Goal: Book appointment/travel/reservation

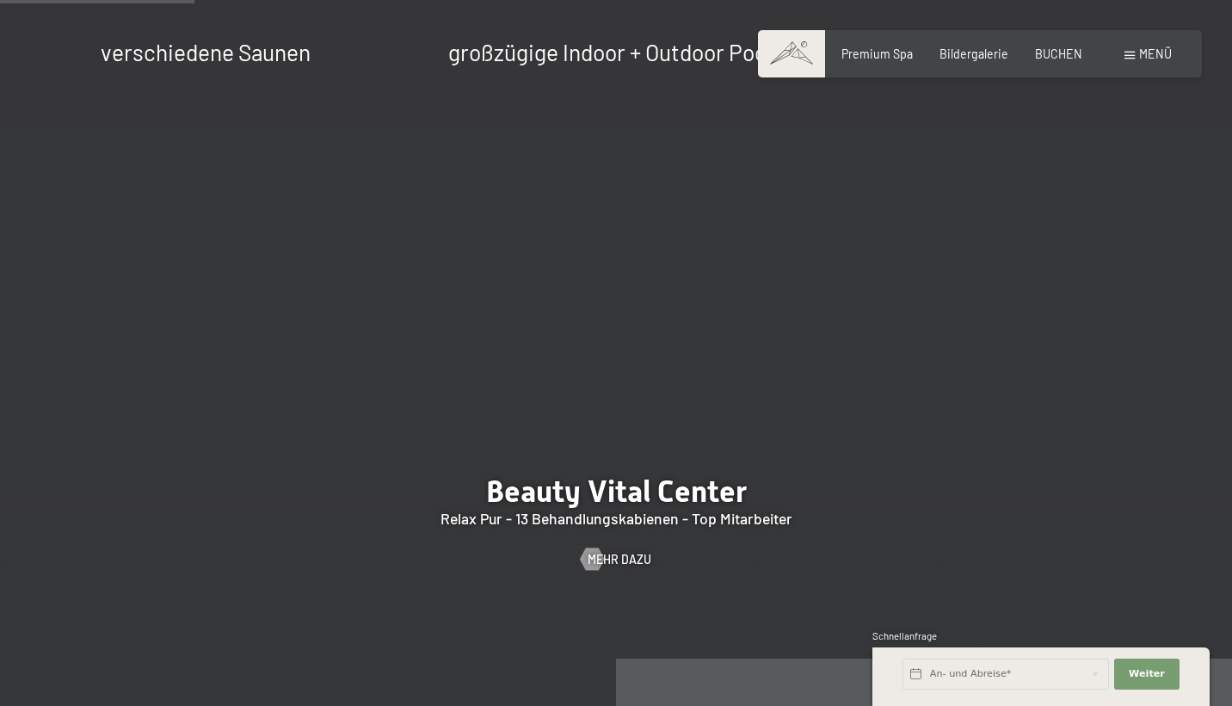
scroll to position [1746, 0]
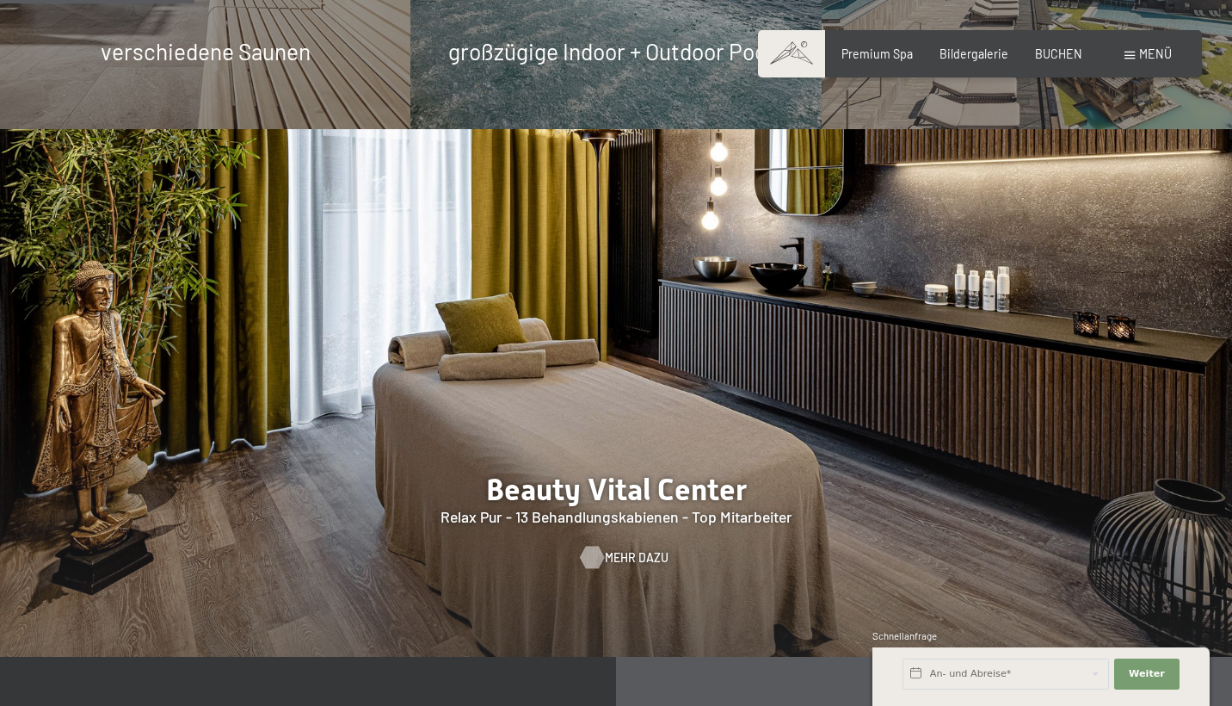
click at [614, 549] on span "Mehr dazu" at bounding box center [637, 557] width 64 height 17
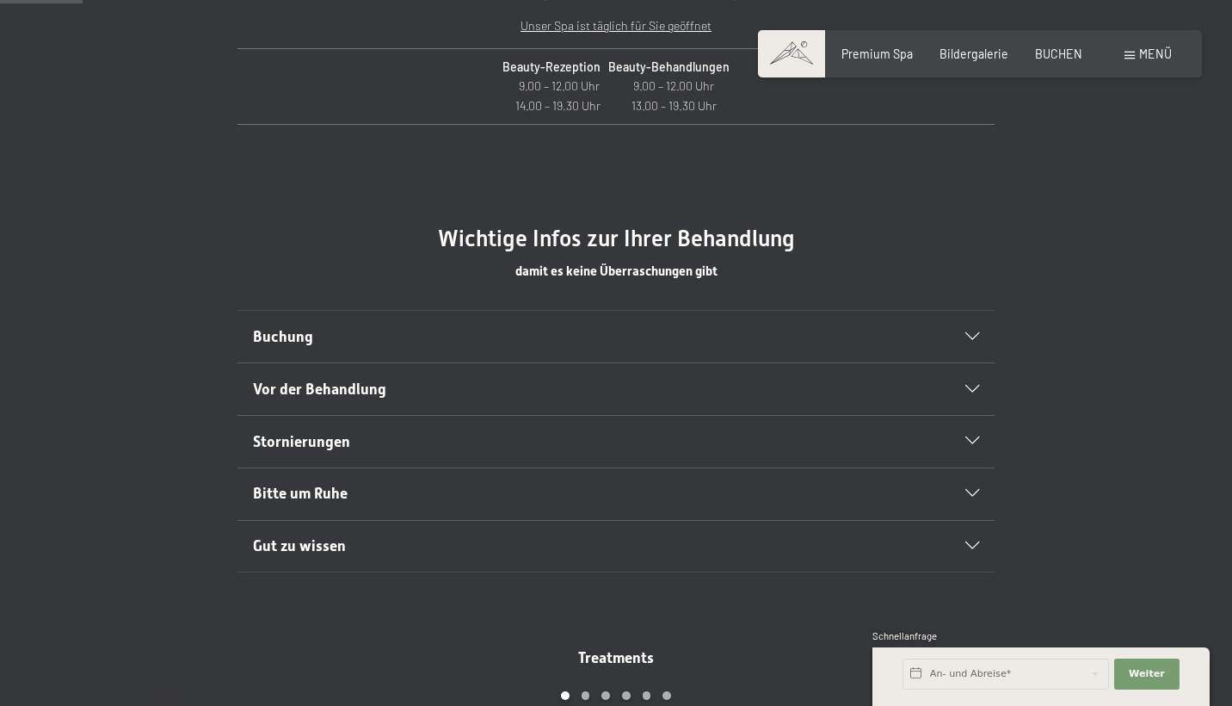
click at [289, 337] on span "Buchung" at bounding box center [283, 336] width 60 height 17
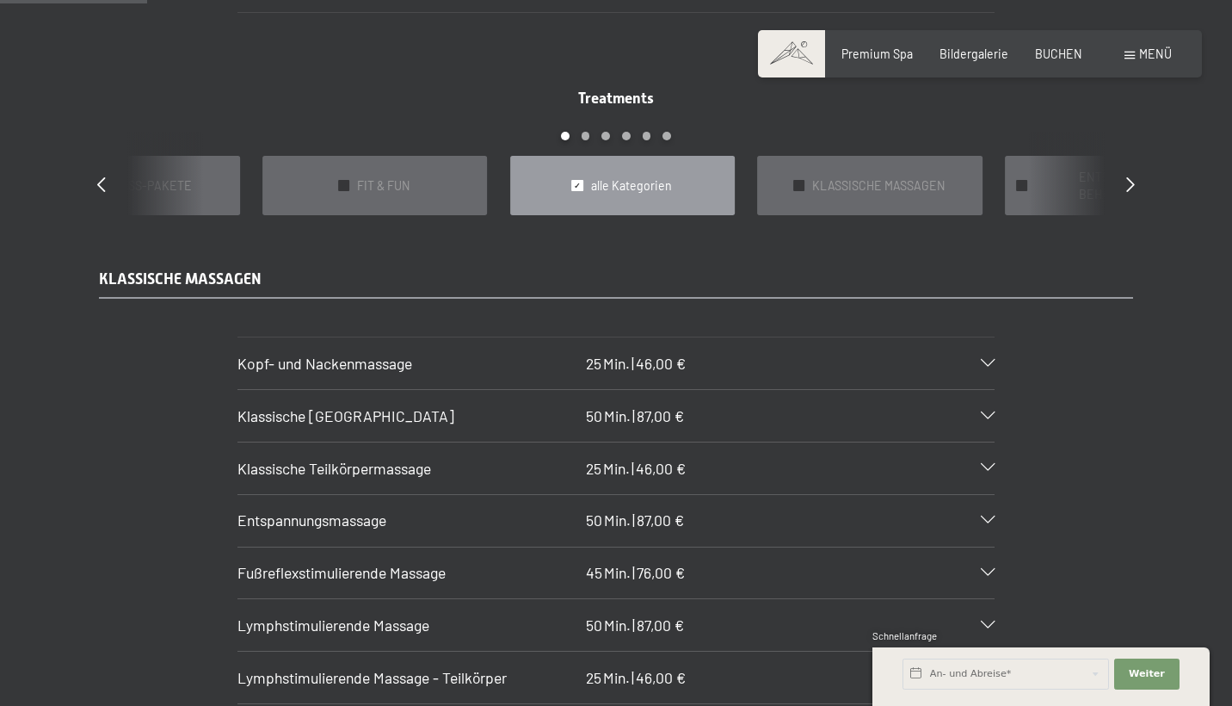
scroll to position [1440, 0]
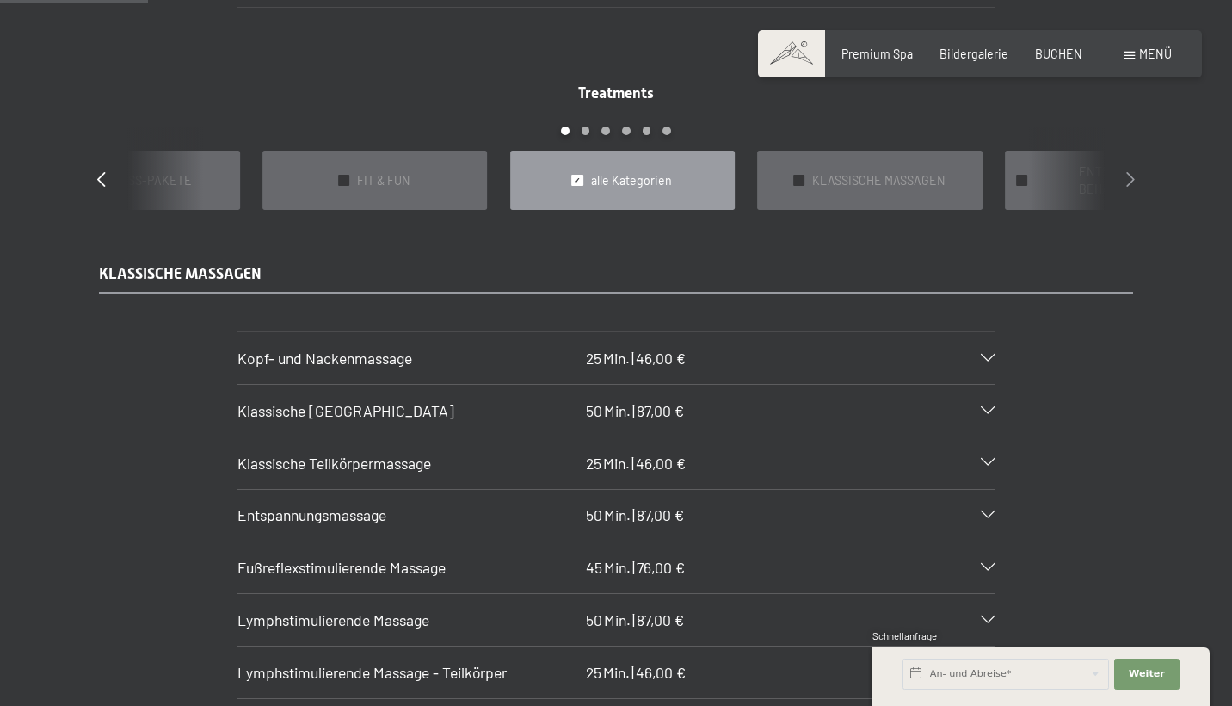
click at [1131, 171] on icon at bounding box center [1130, 178] width 9 height 15
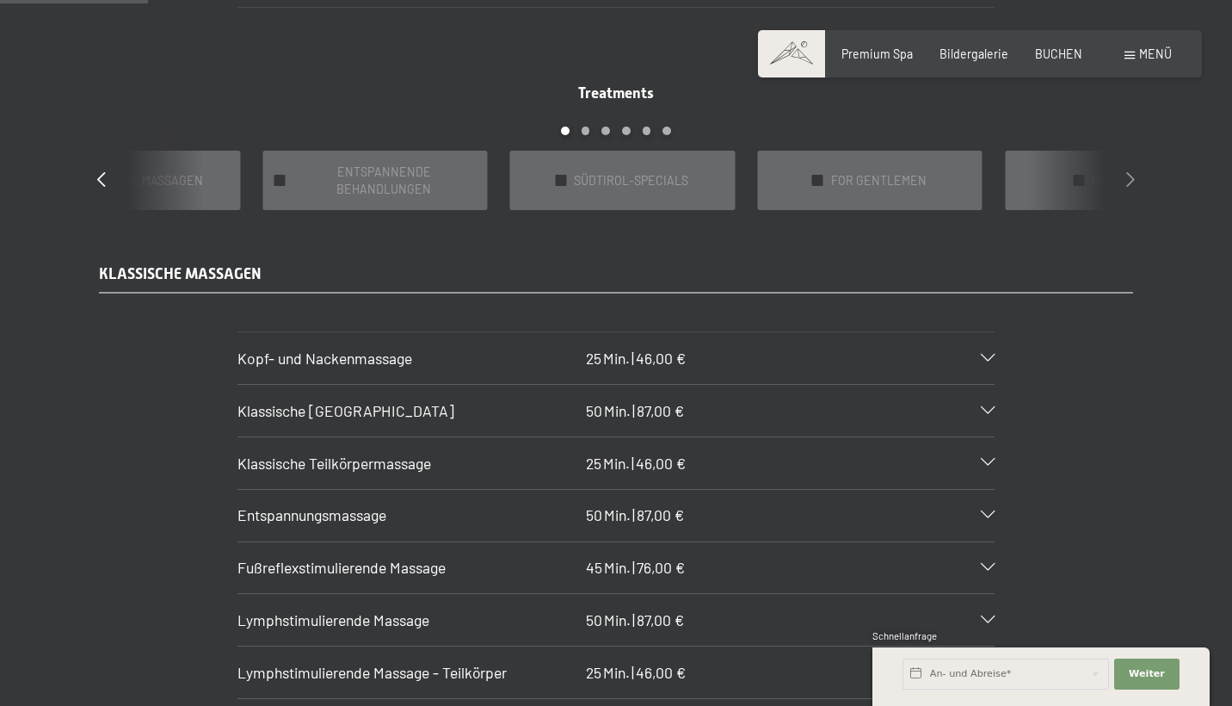
click at [1131, 171] on icon at bounding box center [1130, 178] width 9 height 15
click at [100, 171] on icon at bounding box center [101, 178] width 9 height 15
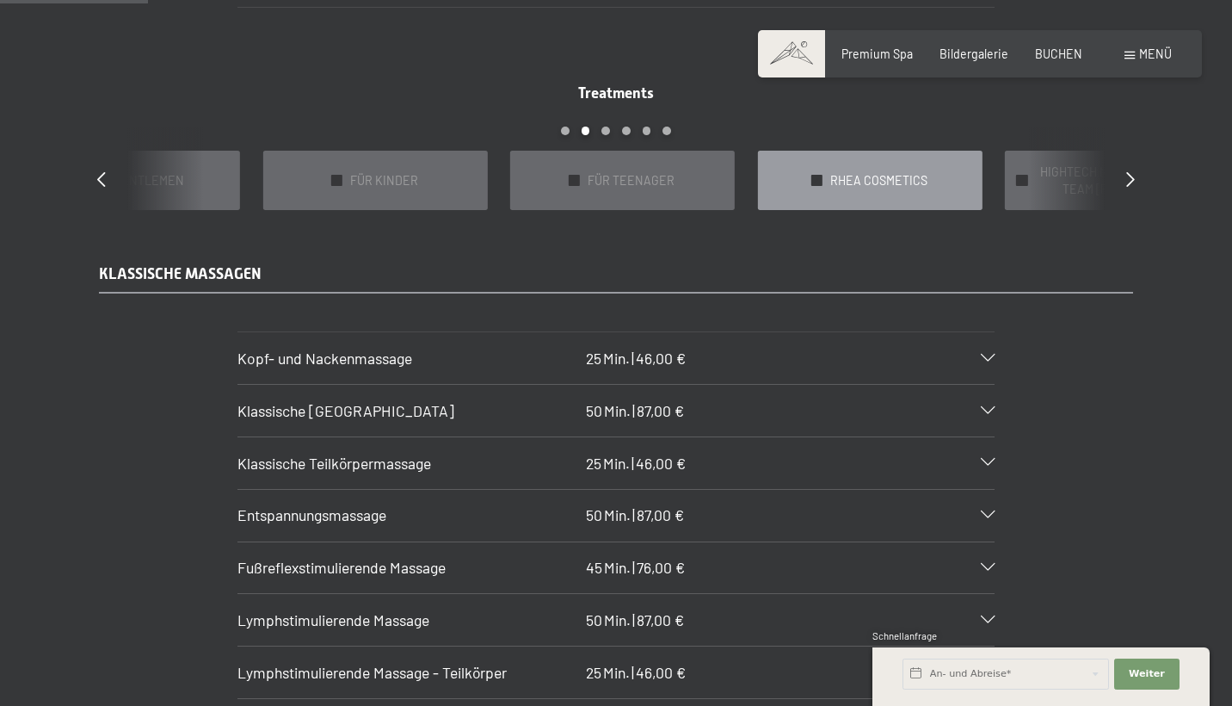
click at [861, 172] on span "RHEA COSMETICS" at bounding box center [878, 180] width 97 height 17
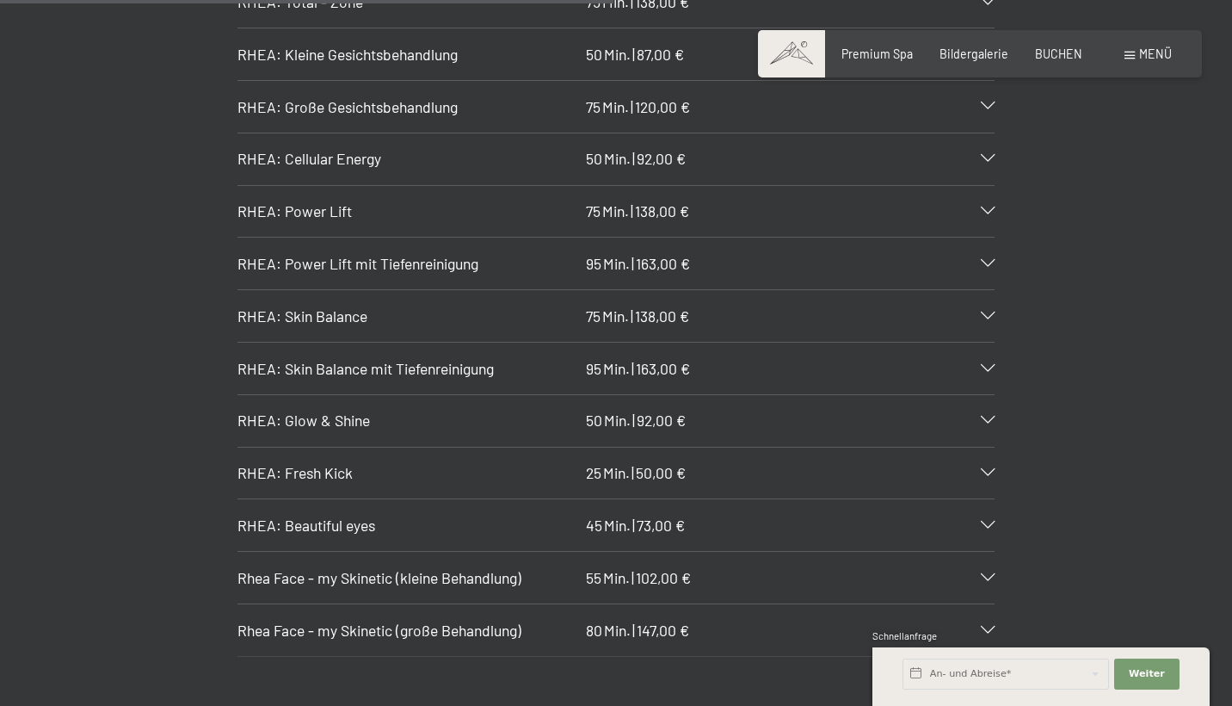
scroll to position [1798, 0]
click at [463, 620] on span "Rhea Face - my Skinetic (große Behandlung)" at bounding box center [379, 629] width 284 height 19
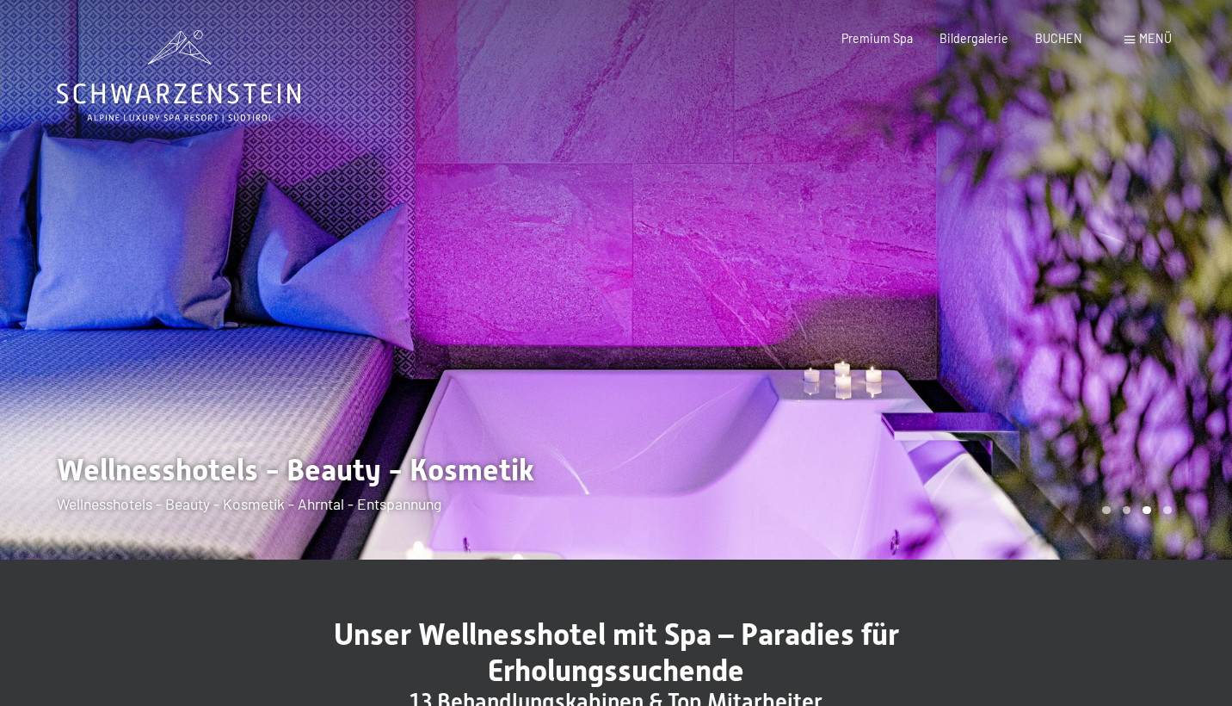
scroll to position [0, 0]
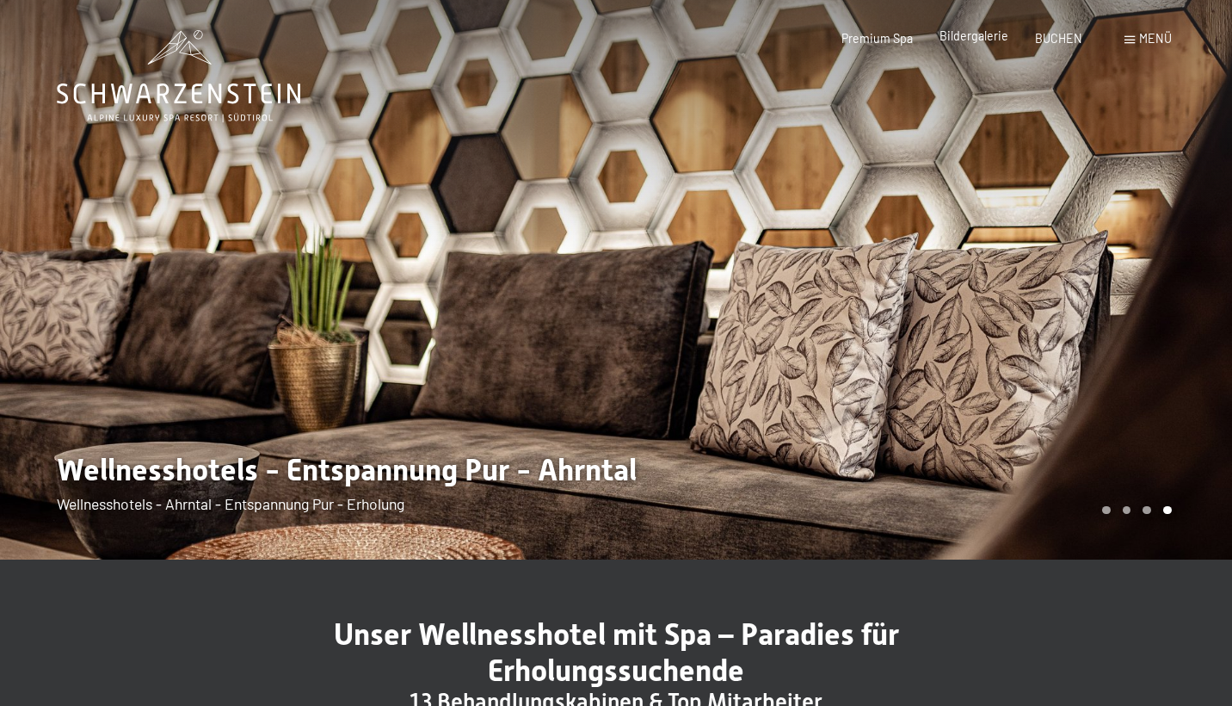
click at [998, 35] on span "Bildergalerie" at bounding box center [974, 35] width 69 height 15
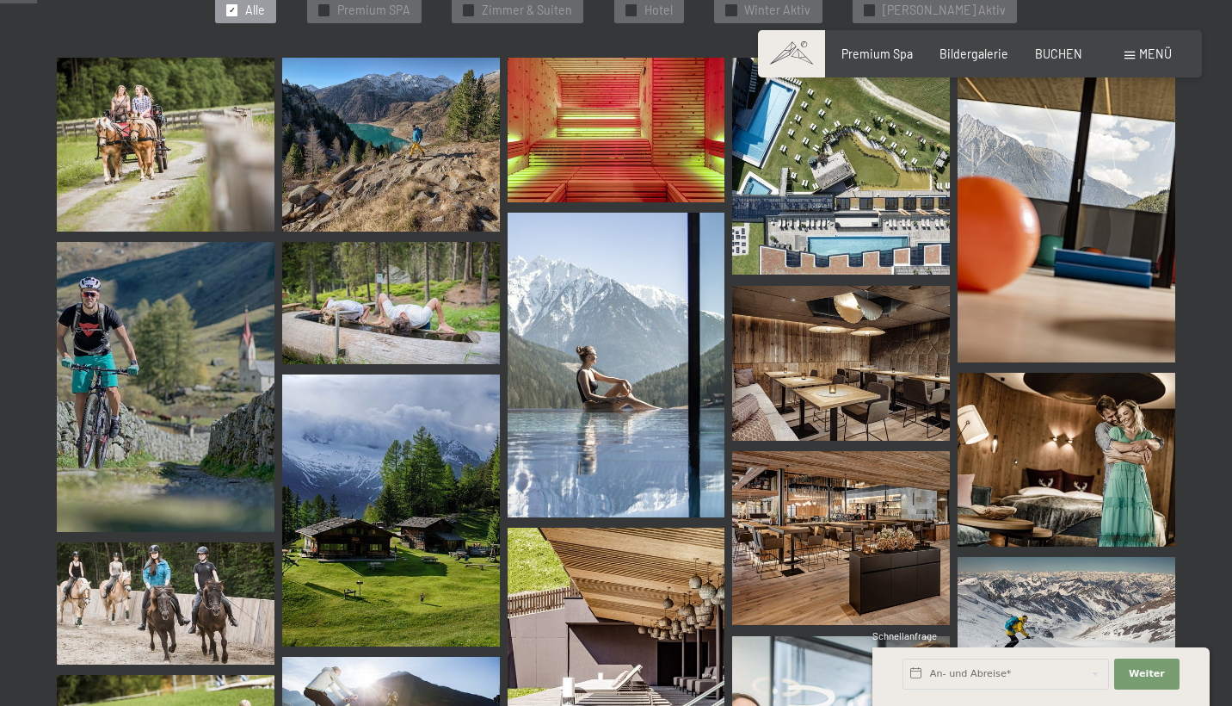
click at [802, 355] on img at bounding box center [841, 364] width 218 height 156
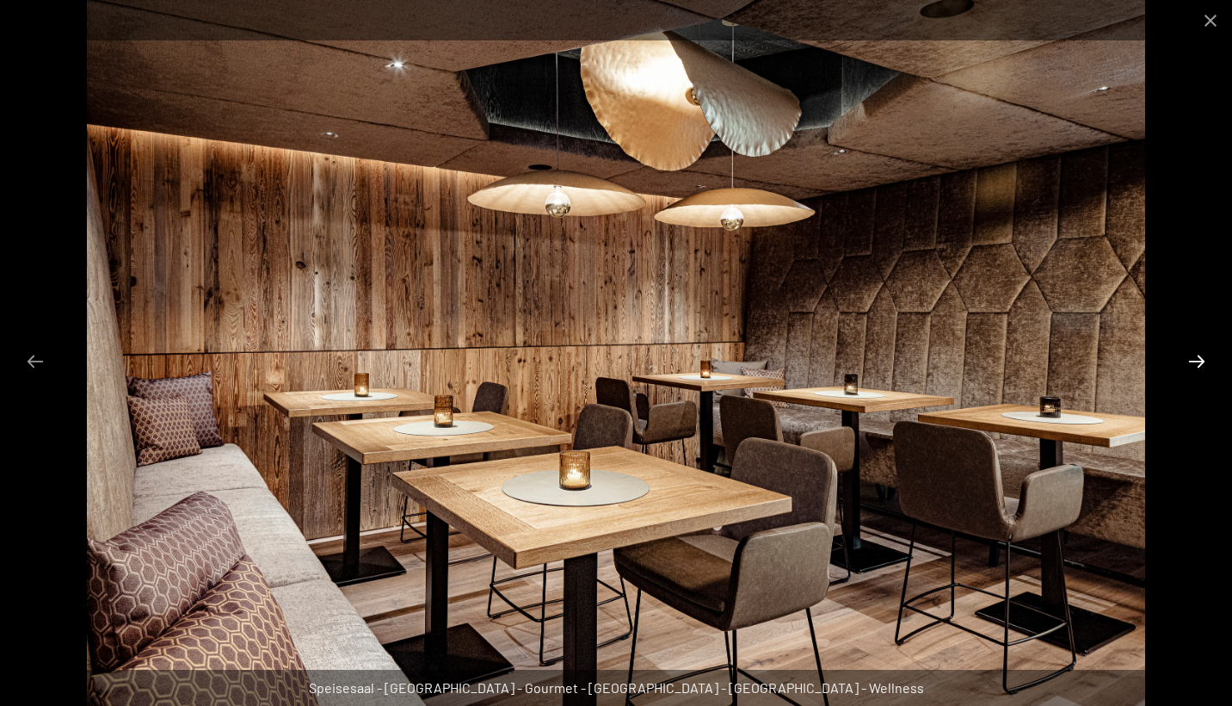
click at [1208, 358] on button "Next slide" at bounding box center [1197, 361] width 36 height 34
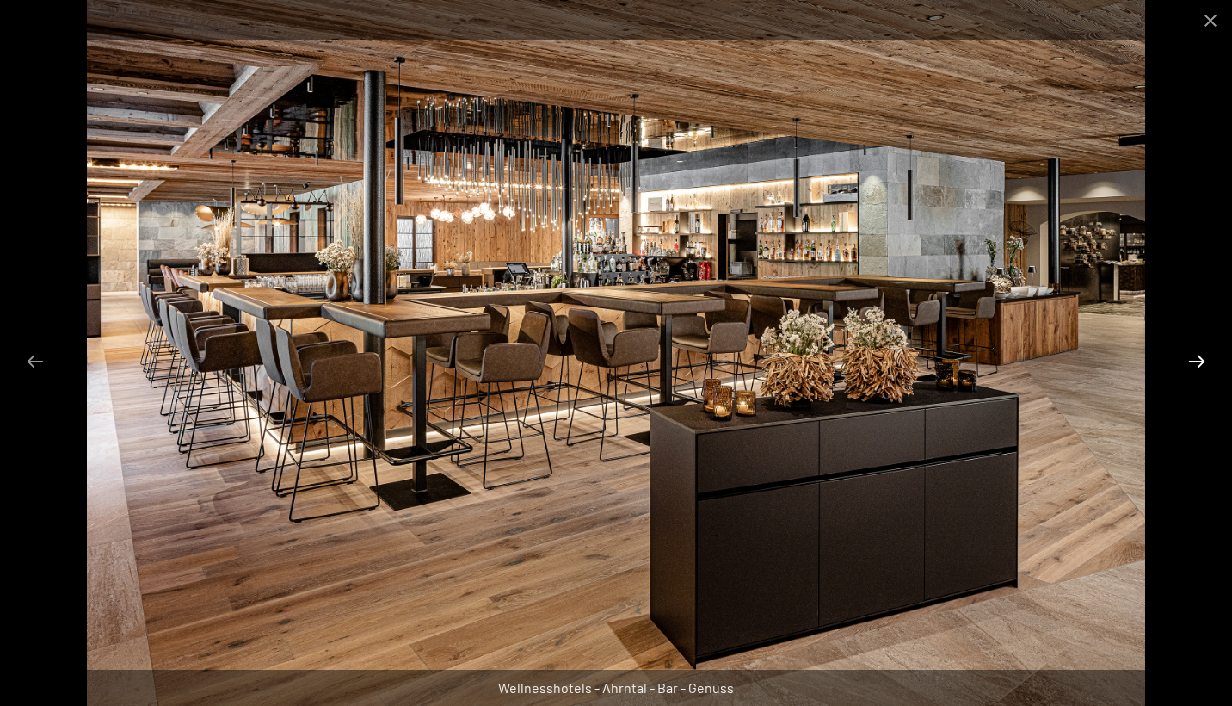
click at [1208, 358] on button "Next slide" at bounding box center [1197, 361] width 36 height 34
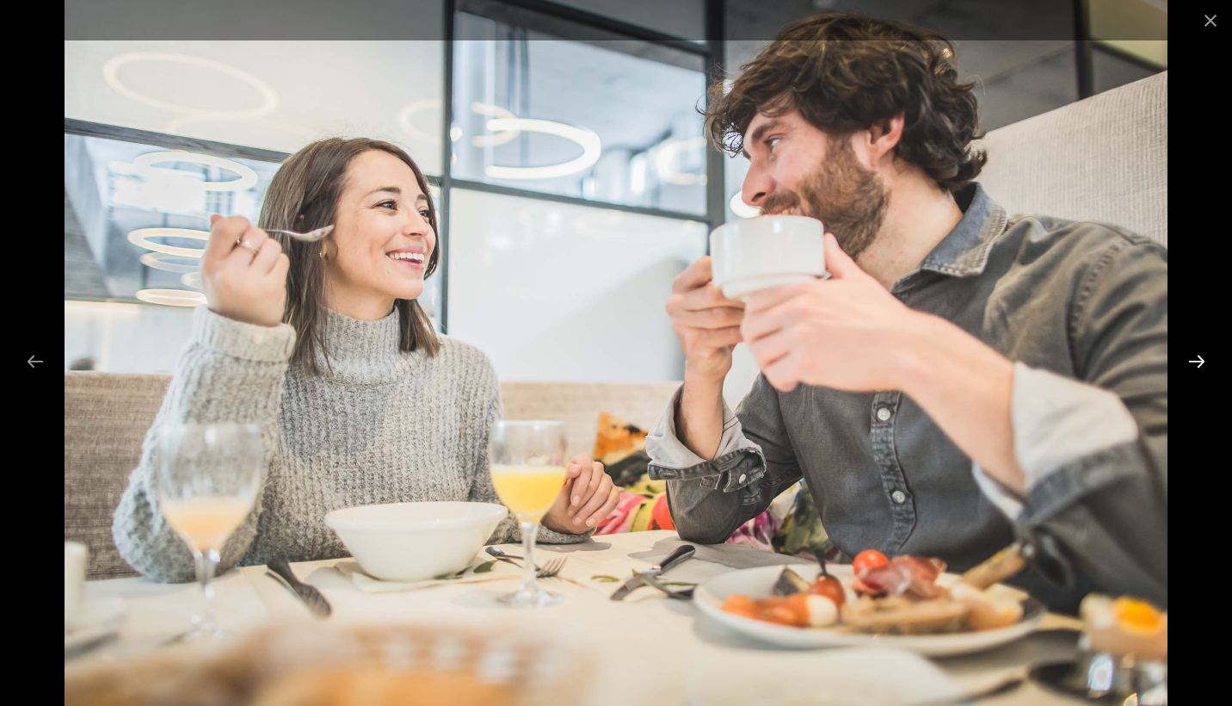
click at [1208, 358] on button "Next slide" at bounding box center [1197, 361] width 36 height 34
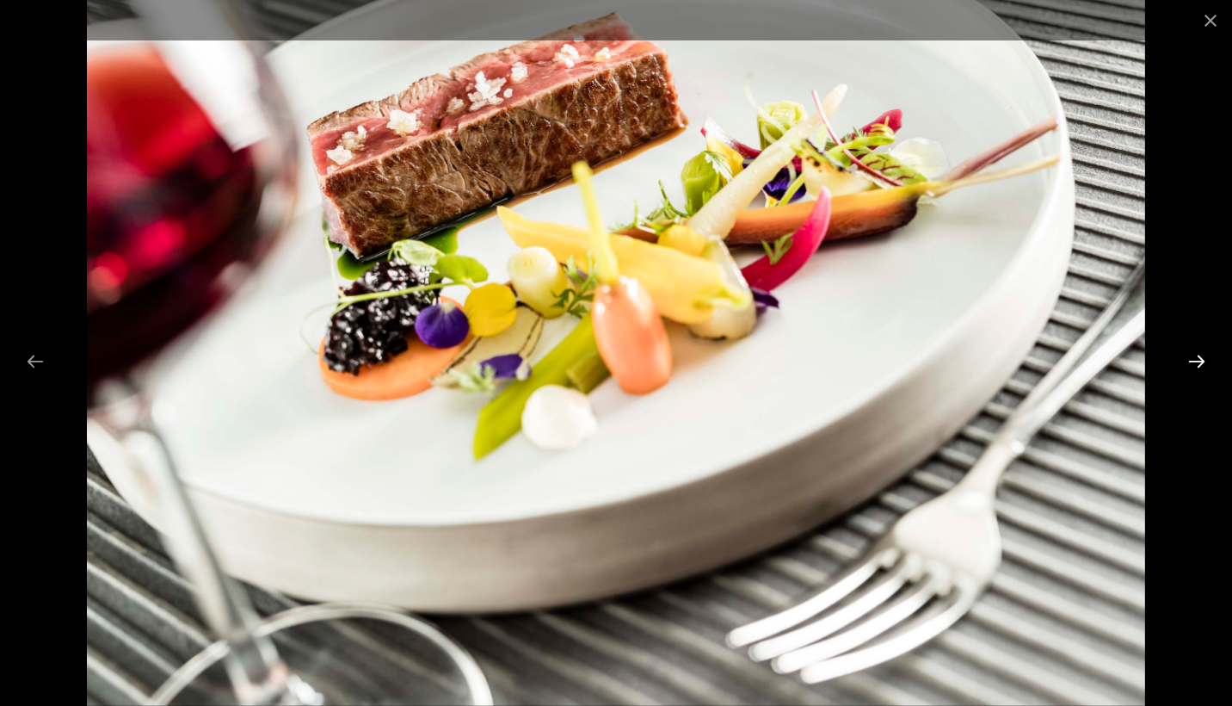
click at [1209, 359] on button "Next slide" at bounding box center [1197, 361] width 36 height 34
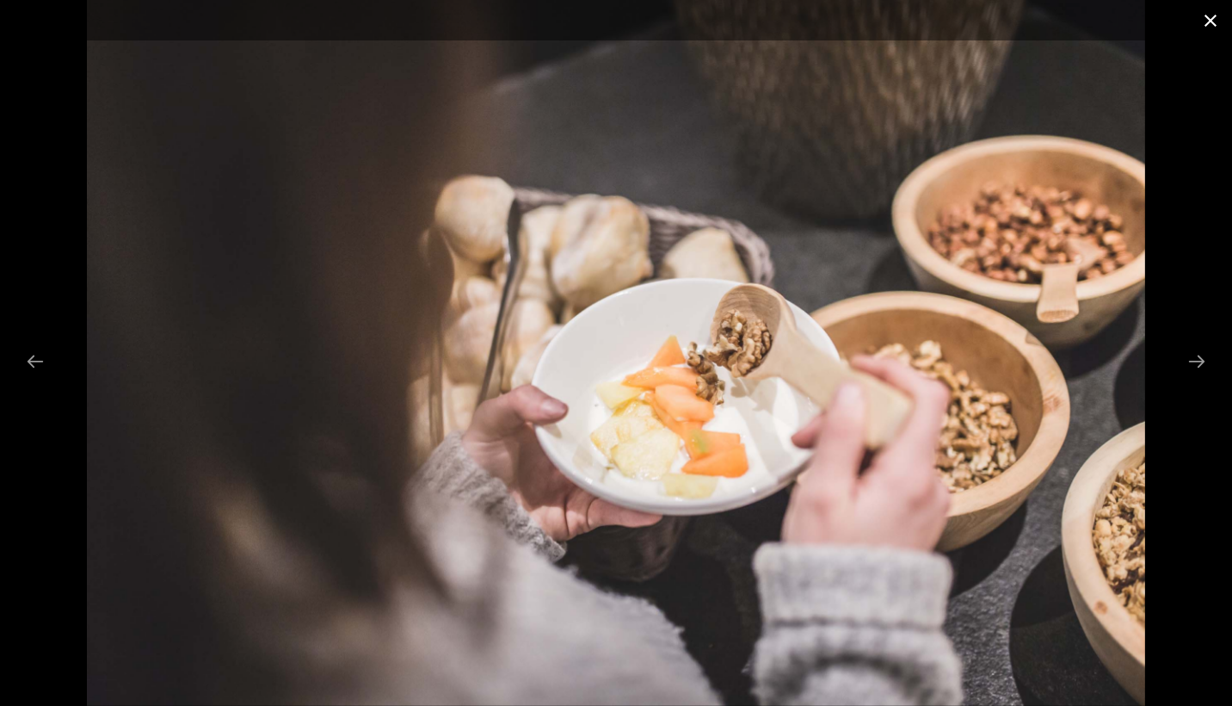
click at [1212, 8] on button "Close gallery" at bounding box center [1210, 20] width 43 height 40
